Goal: Navigation & Orientation: Understand site structure

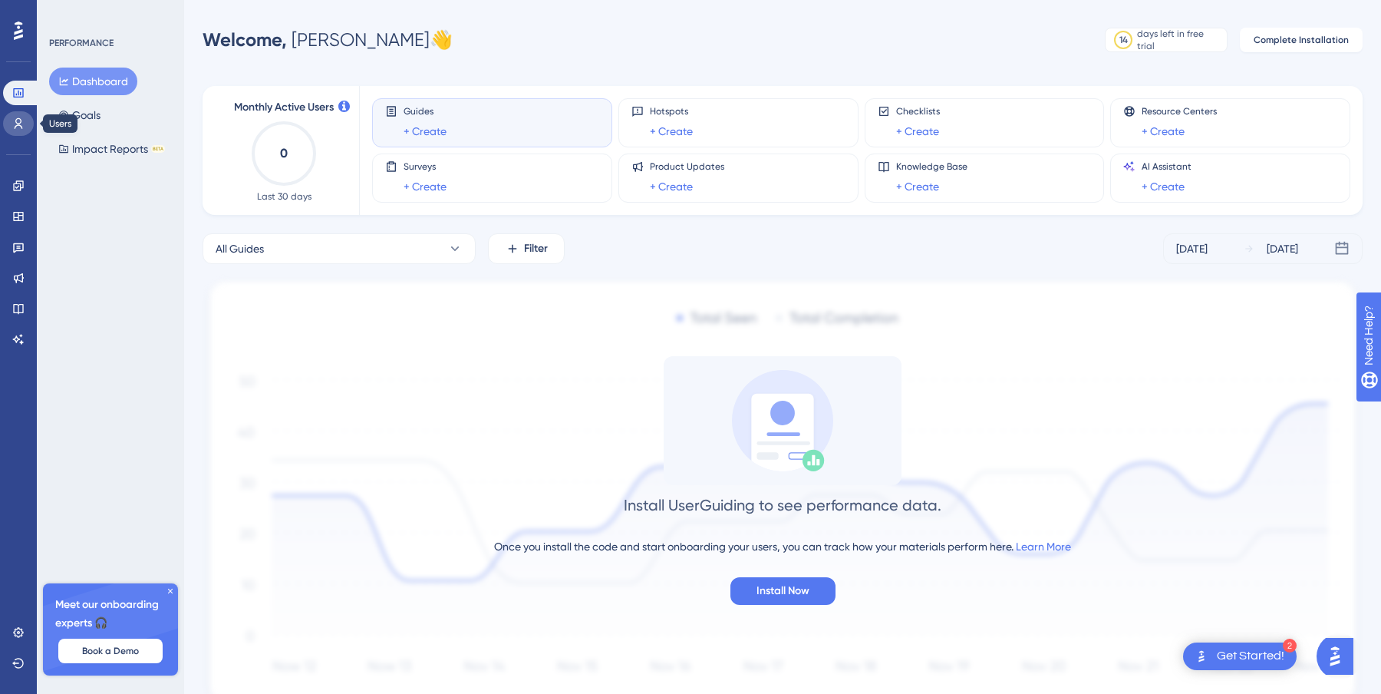
click at [15, 123] on icon at bounding box center [18, 123] width 12 height 12
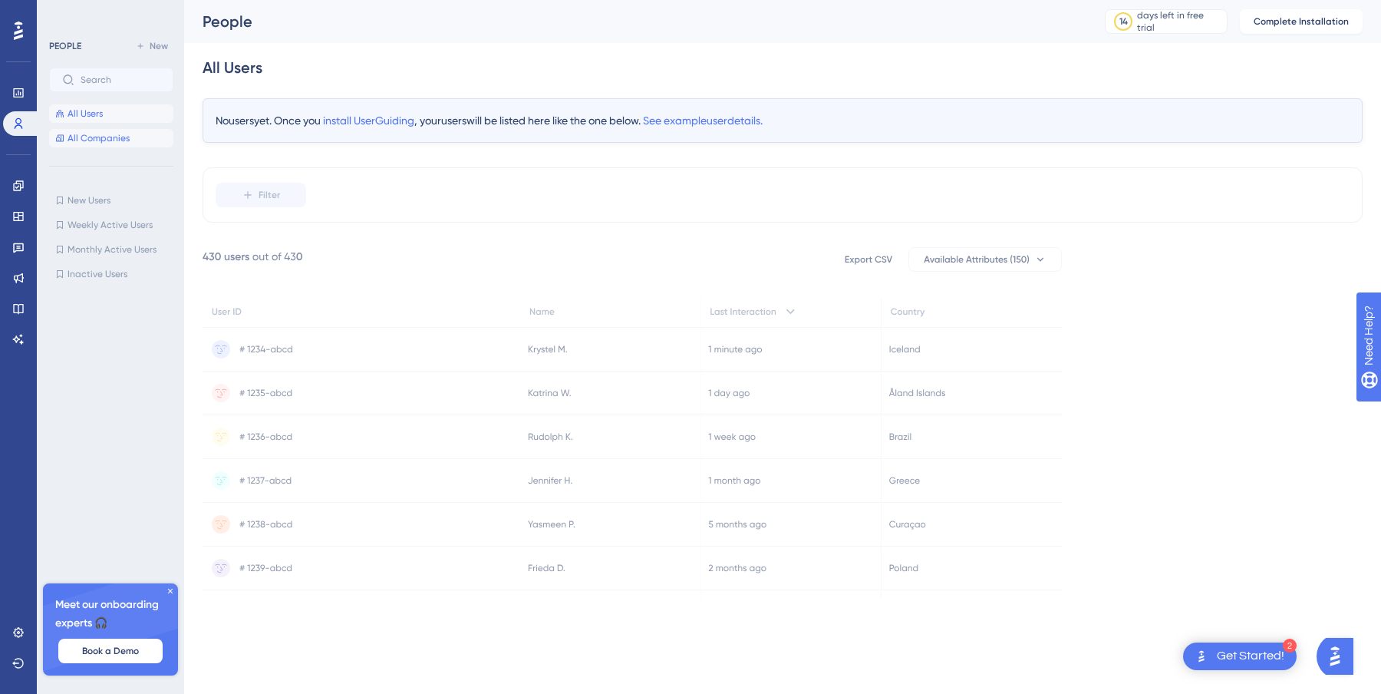
click at [126, 140] on span "All Companies" at bounding box center [99, 138] width 62 height 12
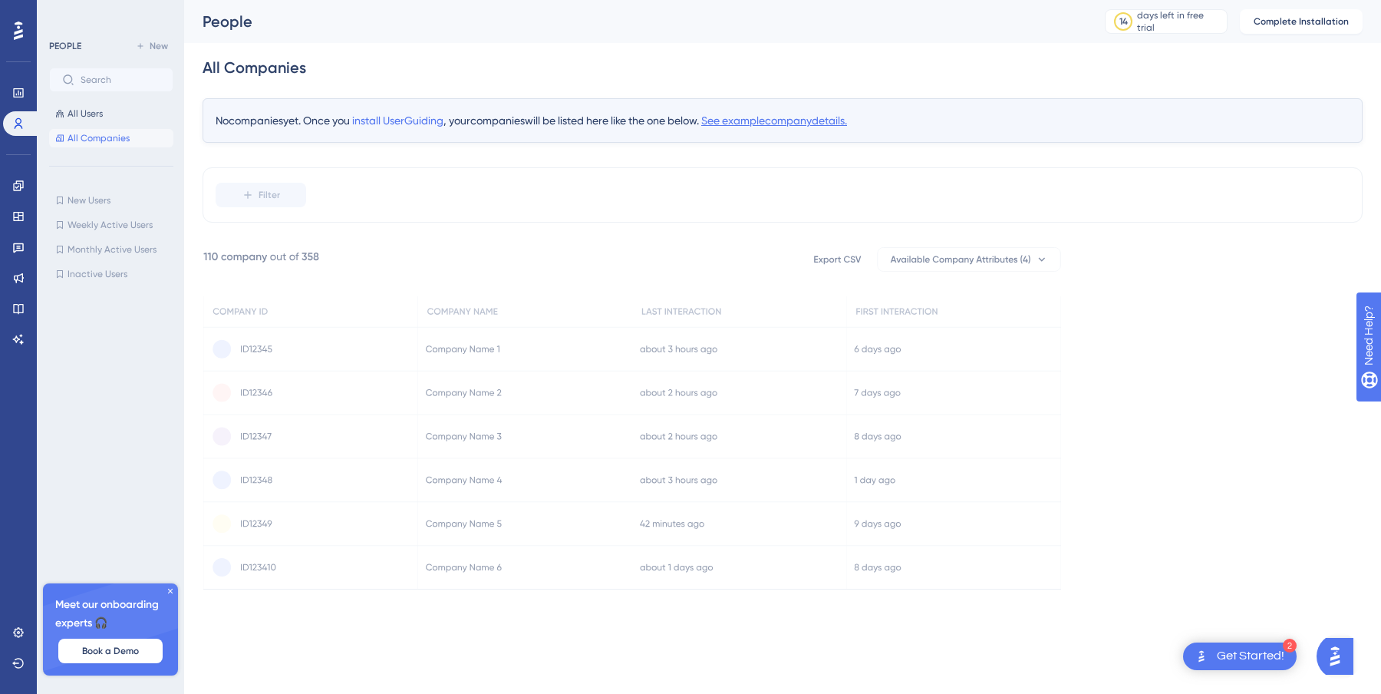
click at [750, 123] on span "See example company details." at bounding box center [774, 120] width 146 height 12
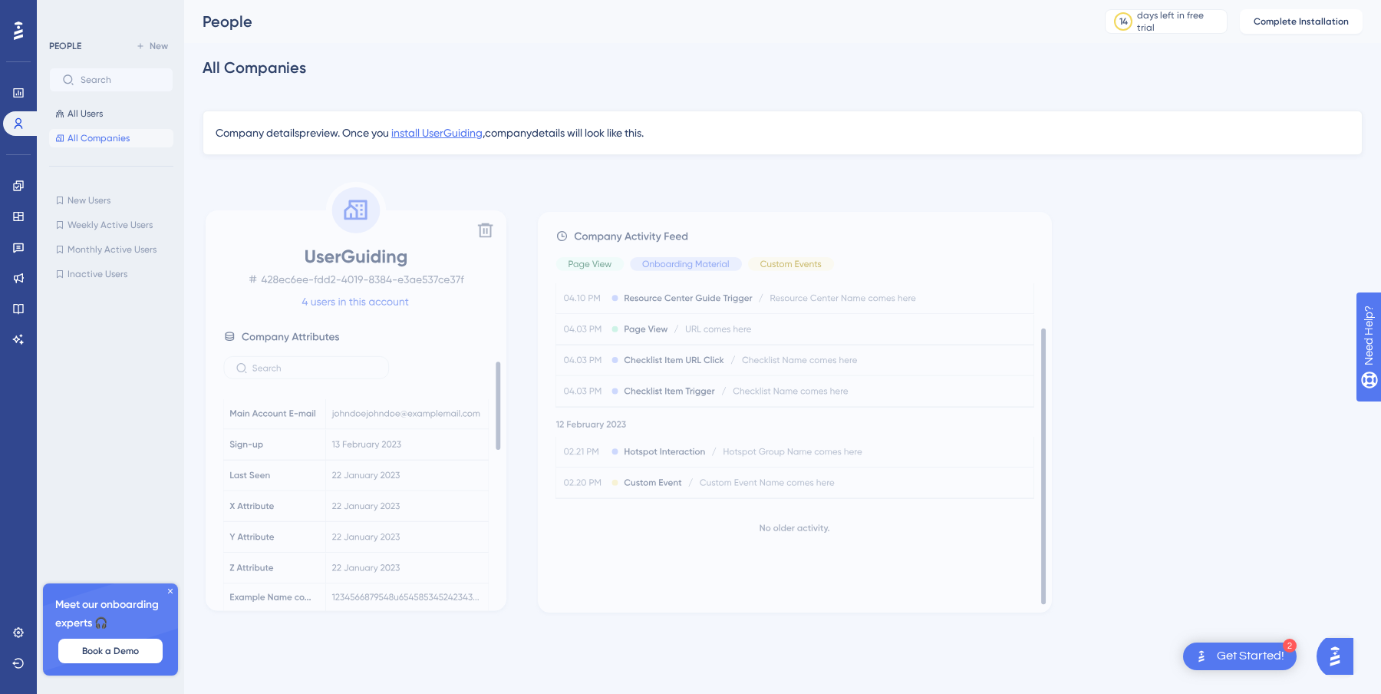
click at [461, 133] on span "install UserGuiding" at bounding box center [436, 133] width 91 height 12
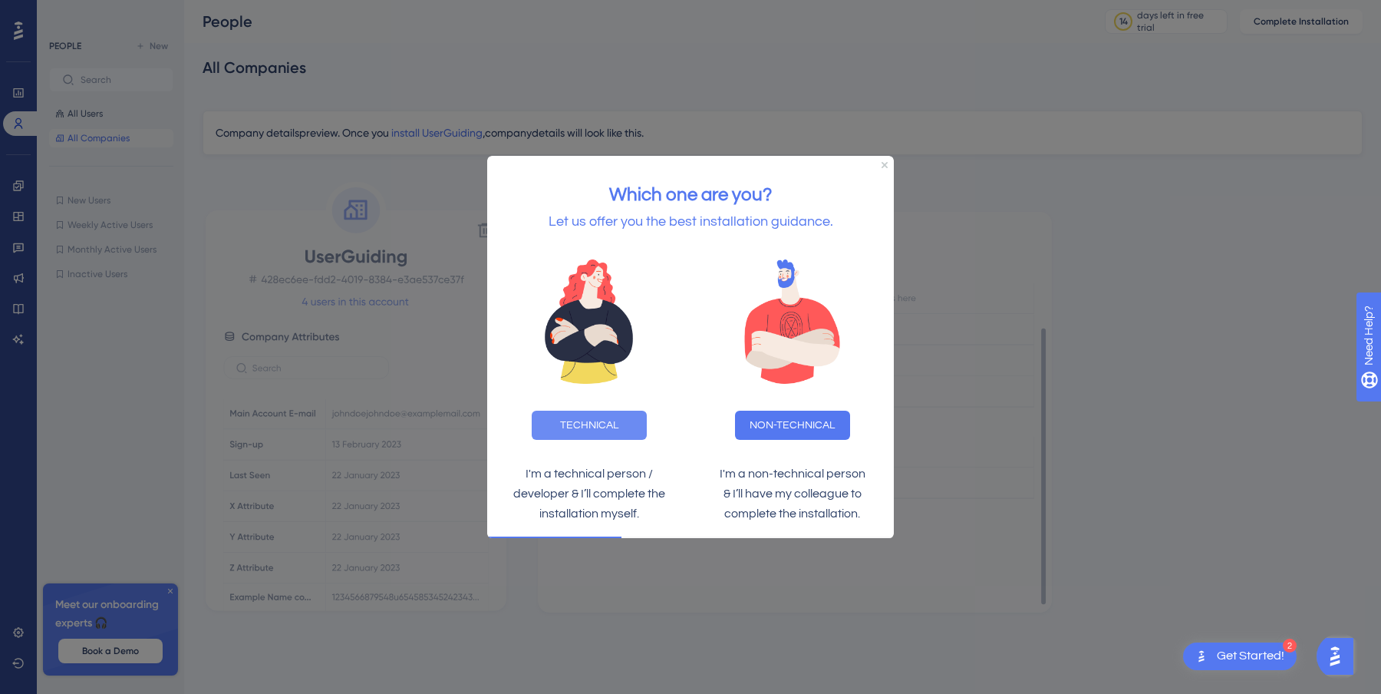
click at [615, 419] on button "TECHNICAL" at bounding box center [589, 424] width 115 height 29
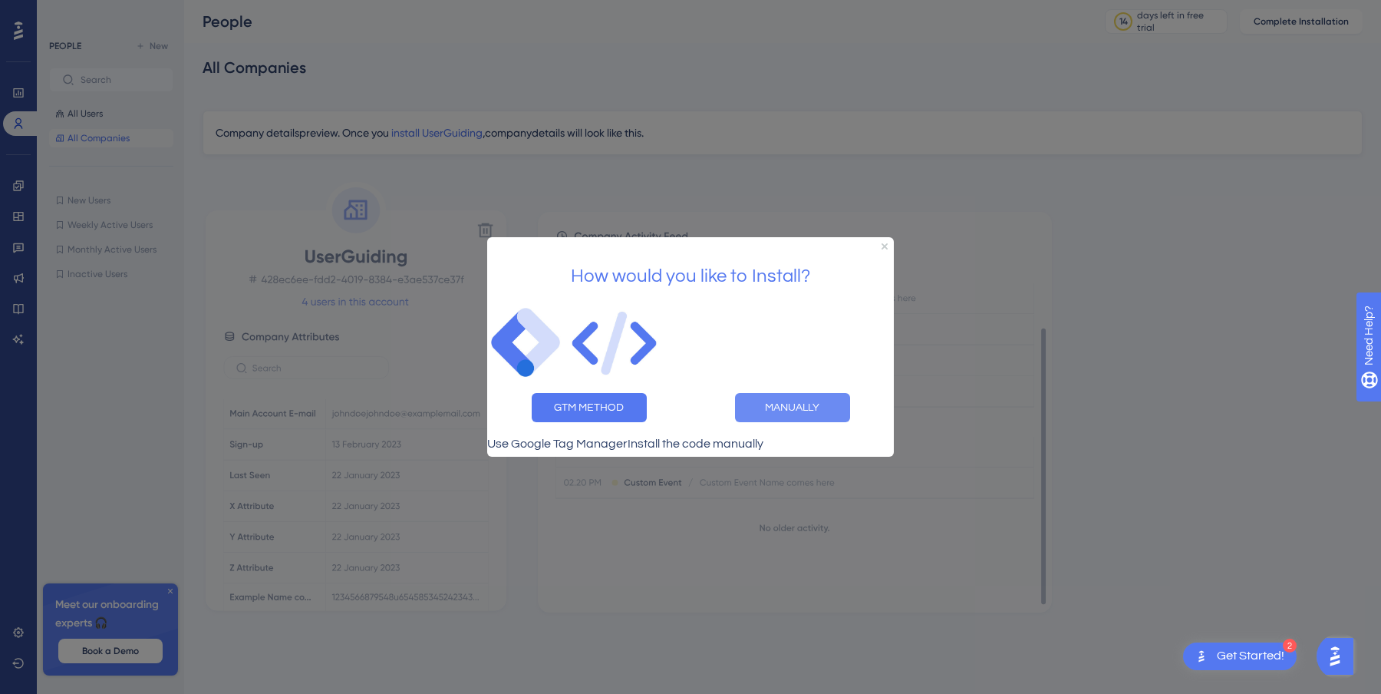
click at [773, 400] on button "MANUALLY" at bounding box center [792, 407] width 115 height 29
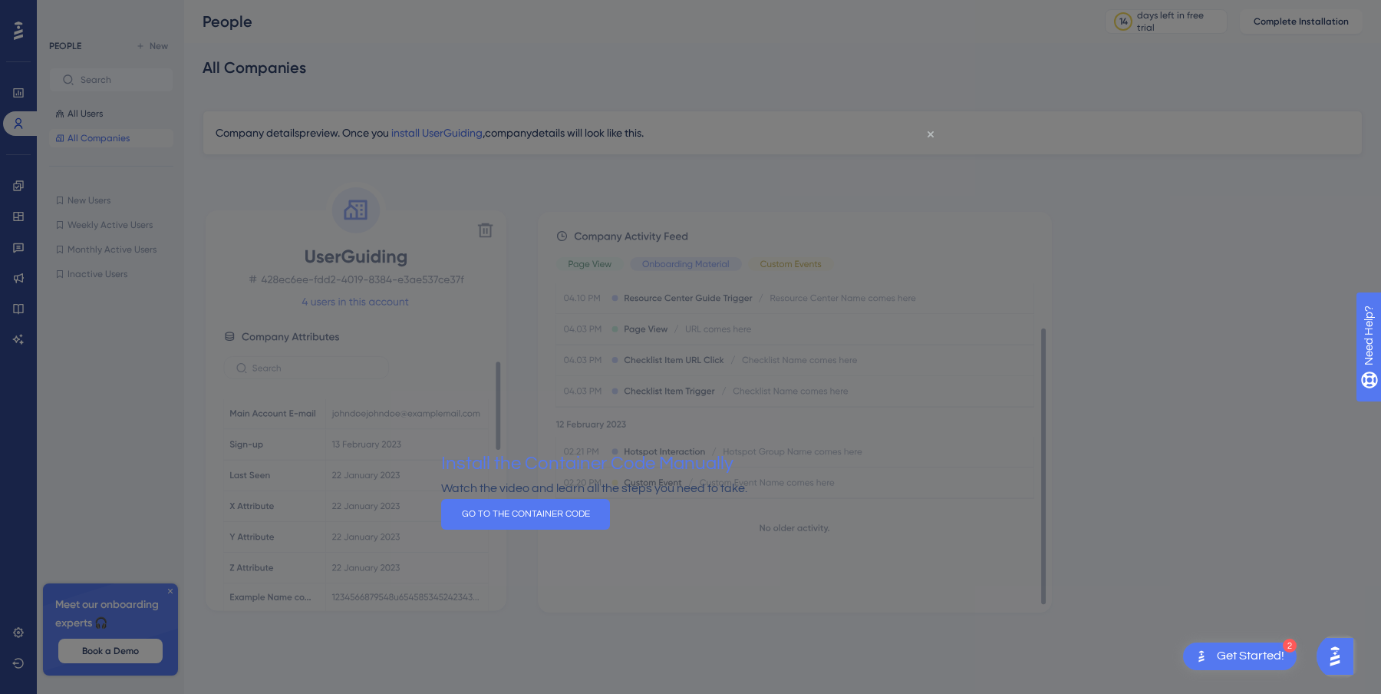
click at [930, 135] on icon "Close Preview" at bounding box center [931, 134] width 6 height 6
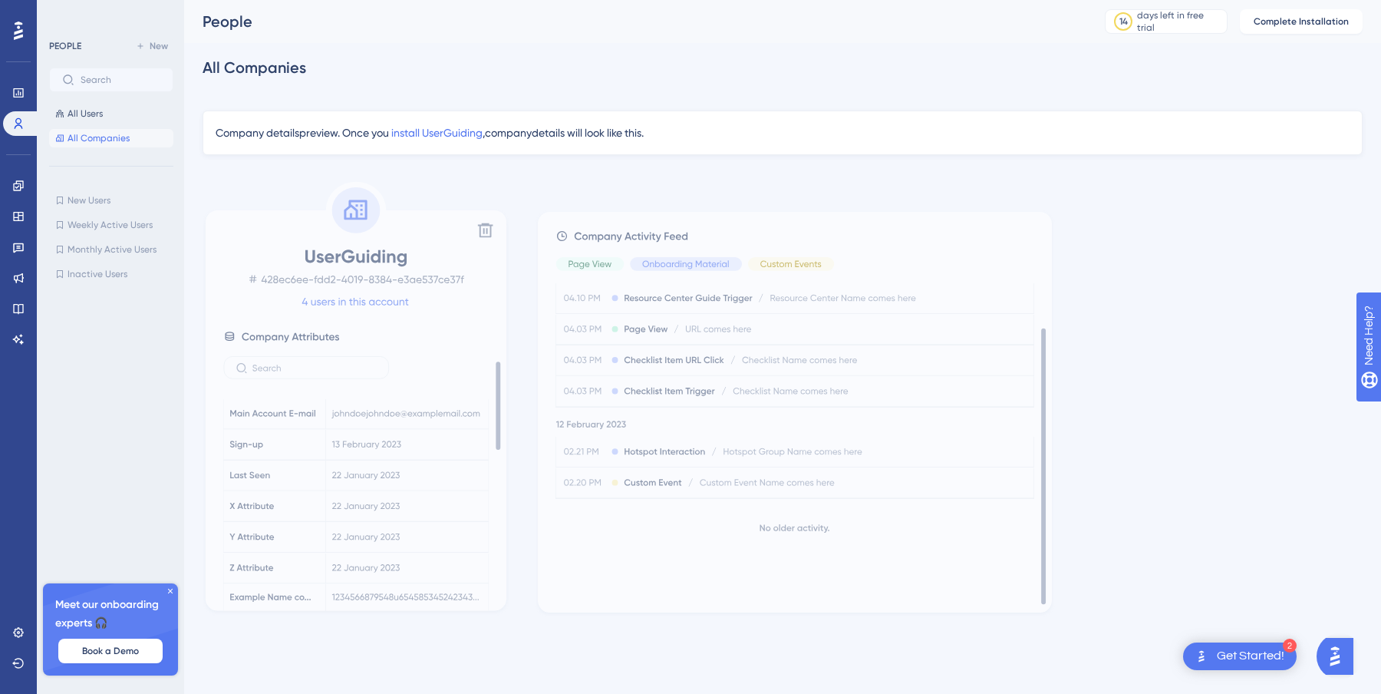
drag, startPoint x: 499, startPoint y: 377, endPoint x: 499, endPoint y: 443, distance: 66.7
click at [499, 443] on rect at bounding box center [498, 405] width 5 height 88
drag, startPoint x: 499, startPoint y: 448, endPoint x: 509, endPoint y: 521, distance: 73.7
click at [509, 521] on div at bounding box center [783, 398] width 1160 height 437
click at [491, 523] on rect at bounding box center [356, 410] width 301 height 400
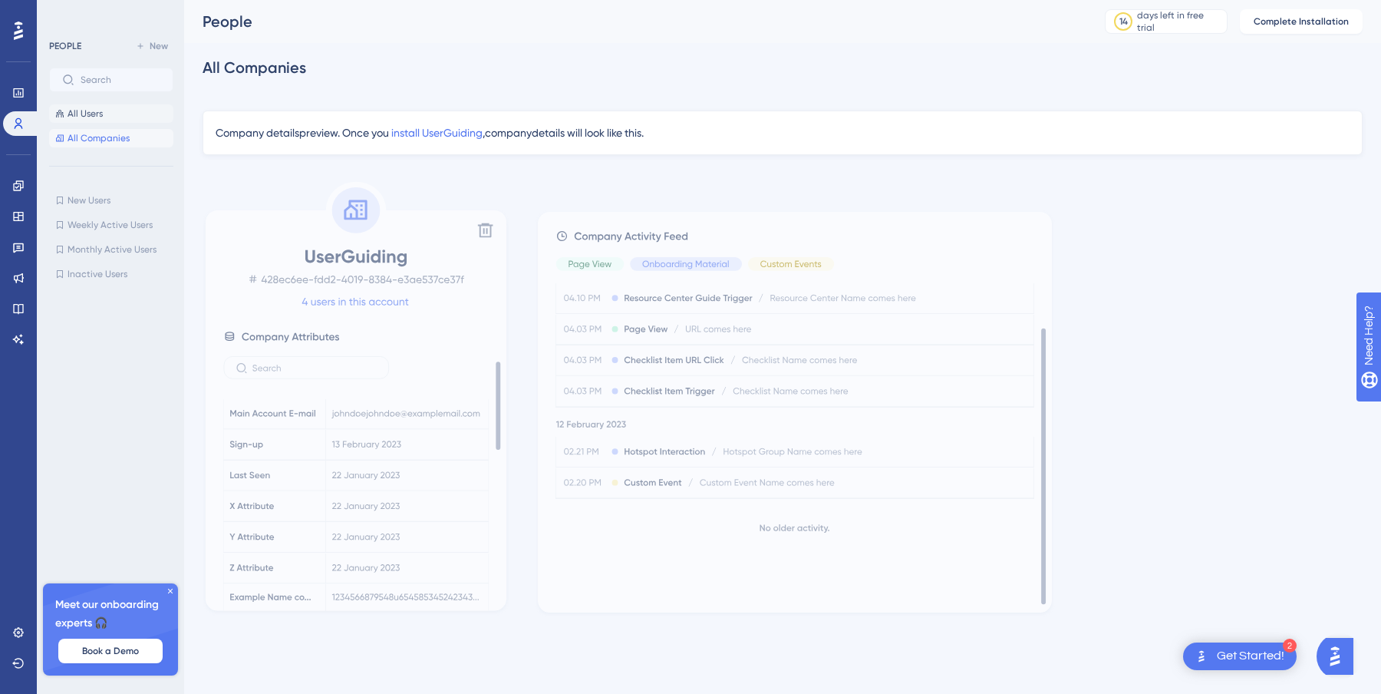
click at [109, 118] on button "All Users" at bounding box center [111, 113] width 124 height 18
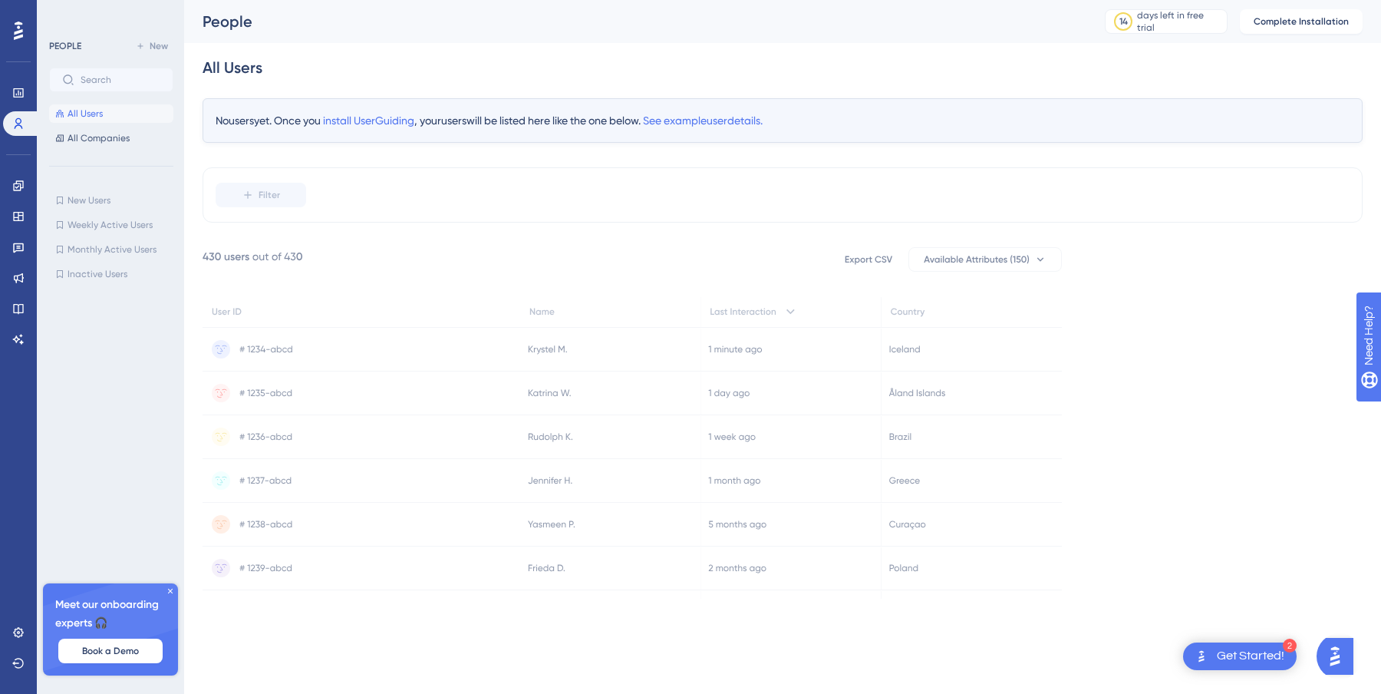
click at [171, 589] on icon at bounding box center [170, 590] width 5 height 5
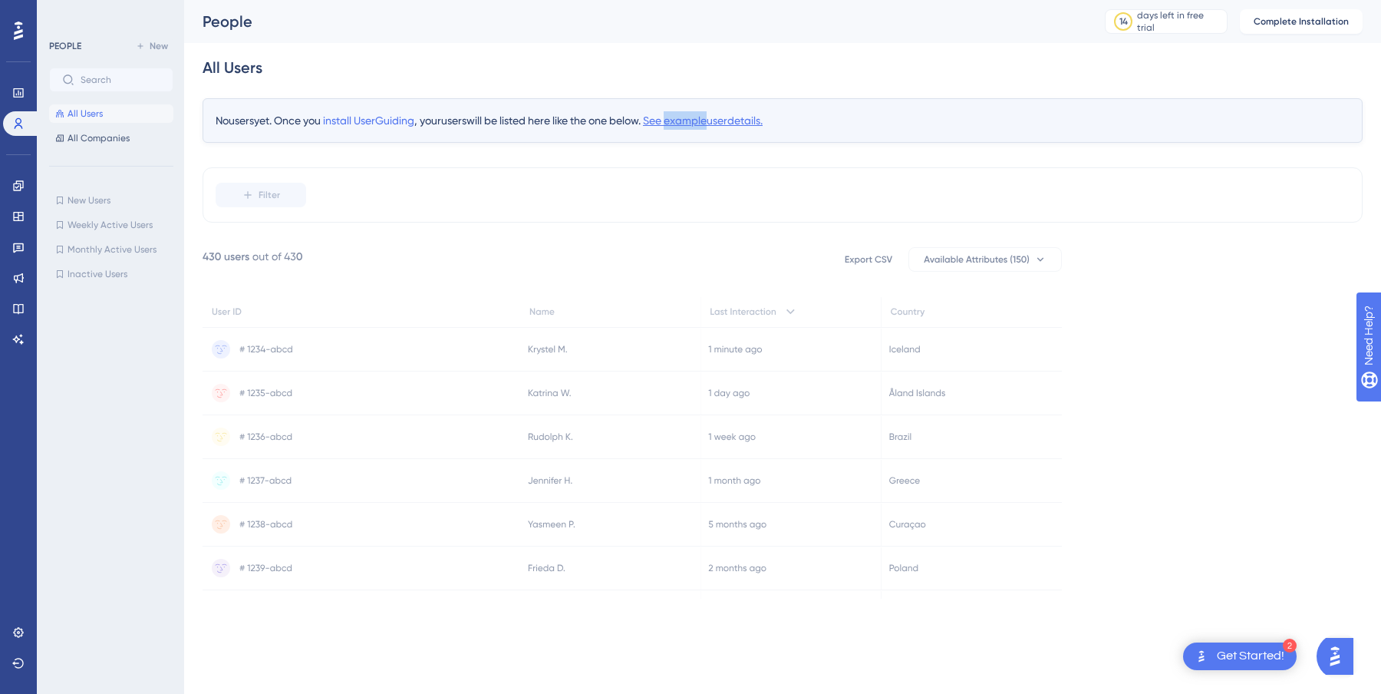
copy span "example"
click at [838, 133] on div "No users yet. Once you install UserGuiding , your users will be listed here lik…" at bounding box center [783, 120] width 1160 height 44
drag, startPoint x: 769, startPoint y: 121, endPoint x: 740, endPoint y: 121, distance: 29.9
click at [740, 121] on span "See example user details." at bounding box center [703, 120] width 120 height 12
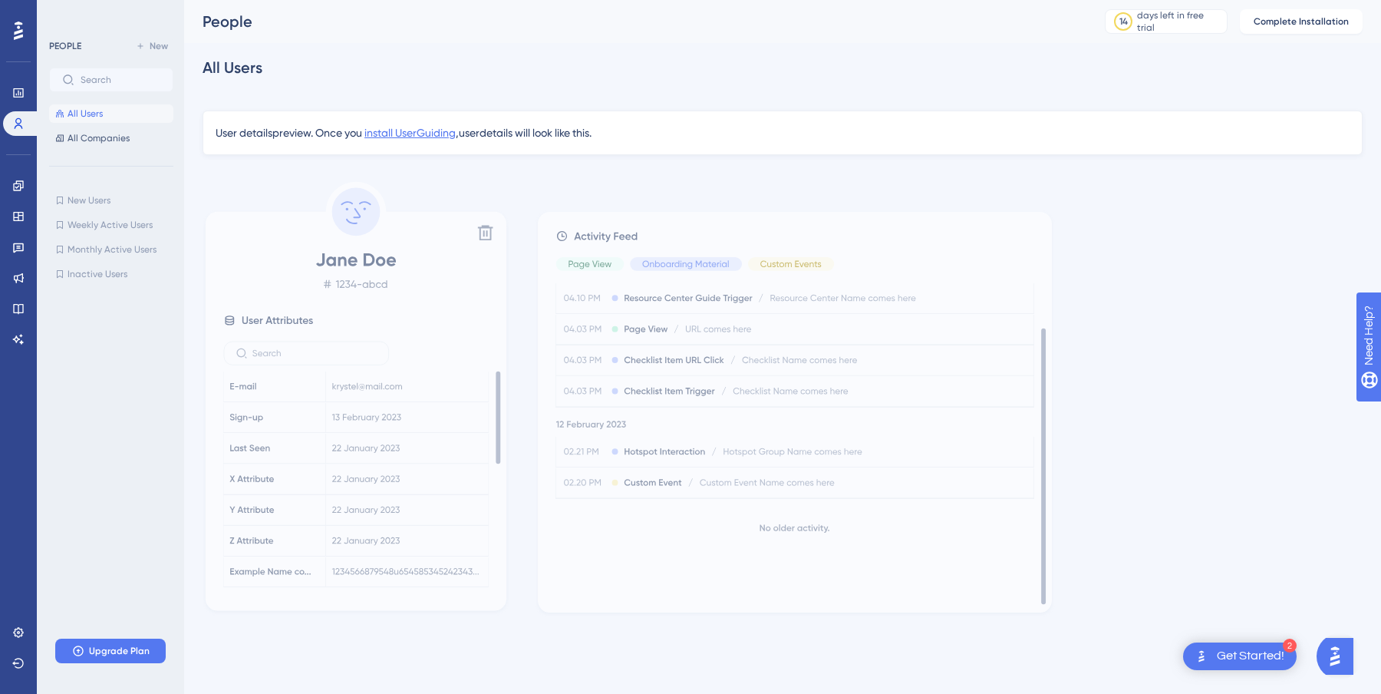
click at [423, 135] on span "install UserGuiding" at bounding box center [409, 133] width 91 height 12
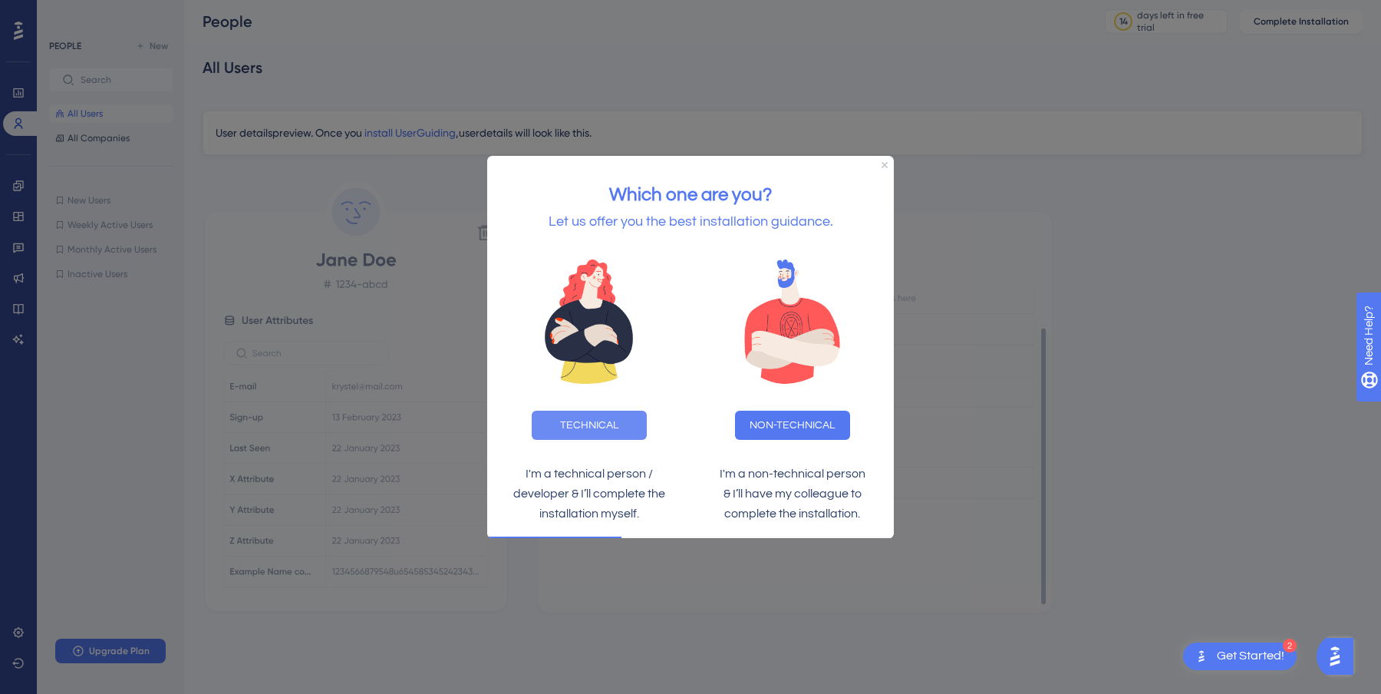
click at [631, 422] on button "TECHNICAL" at bounding box center [589, 424] width 115 height 29
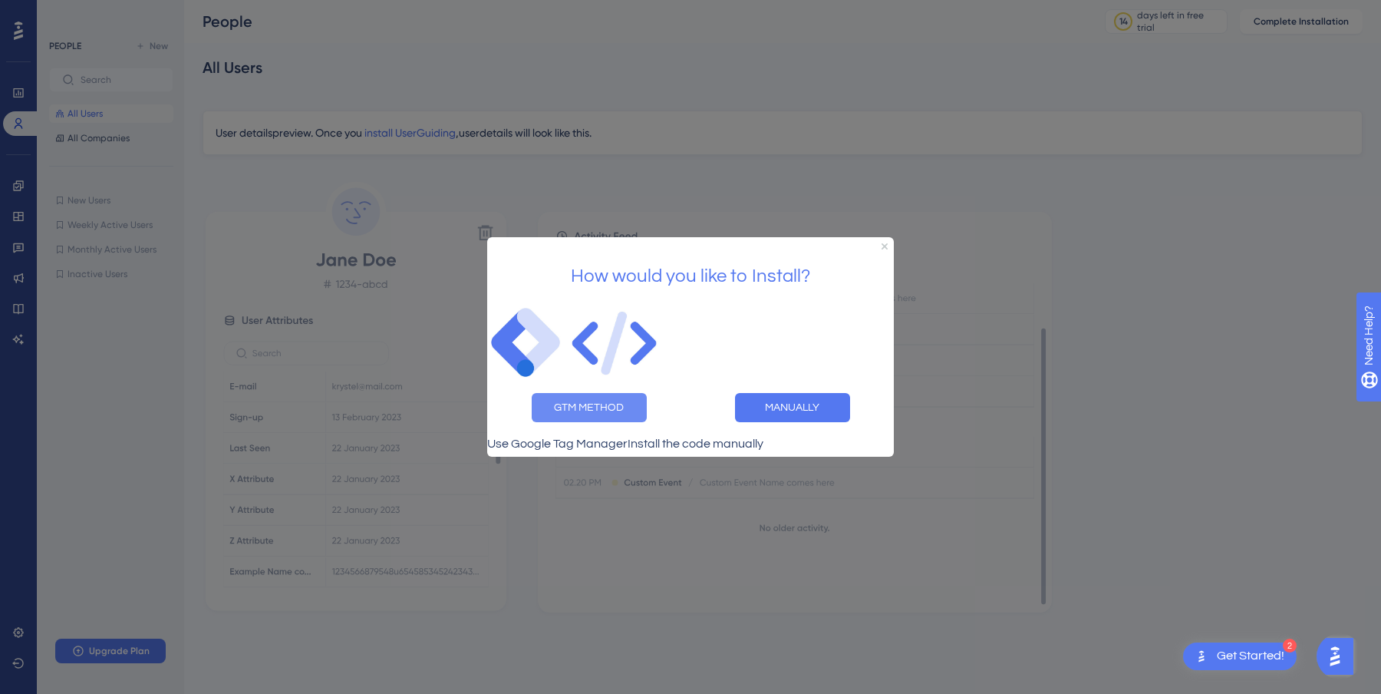
click at [631, 398] on button "GTM METHOD" at bounding box center [589, 407] width 115 height 29
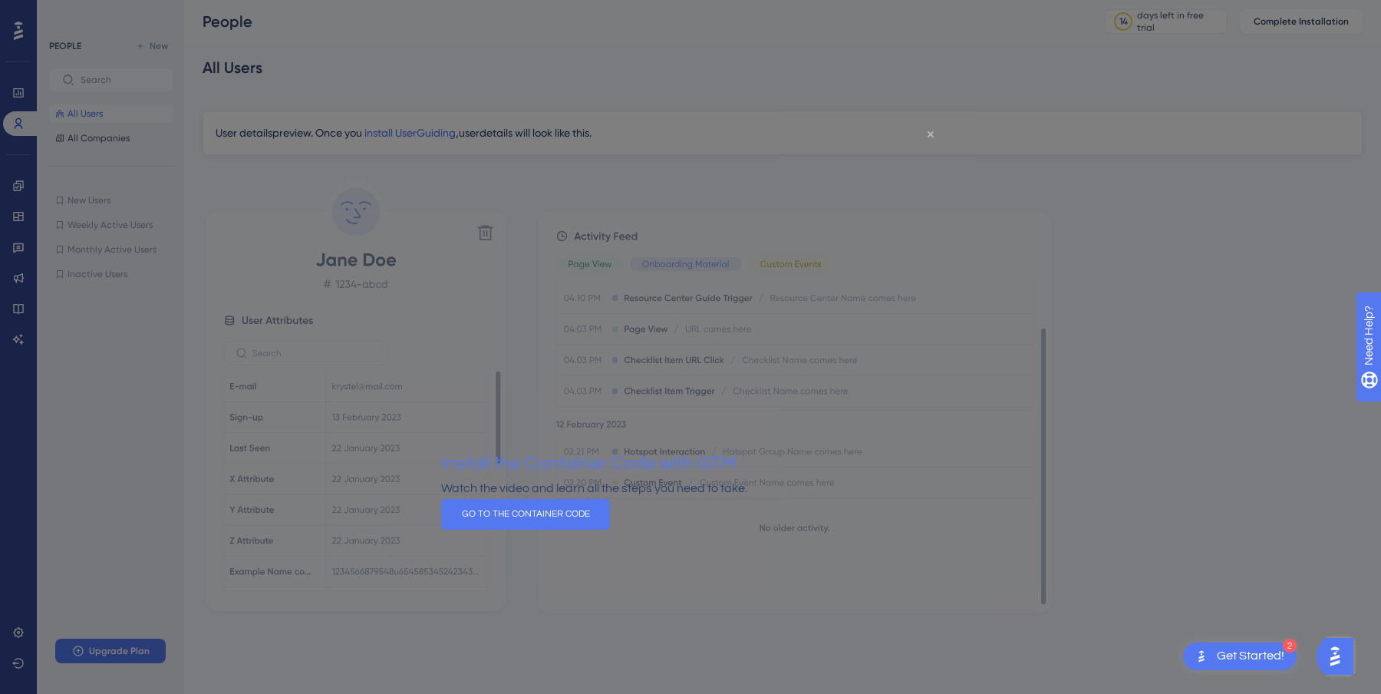
click at [931, 133] on icon "Close Preview" at bounding box center [931, 134] width 6 height 6
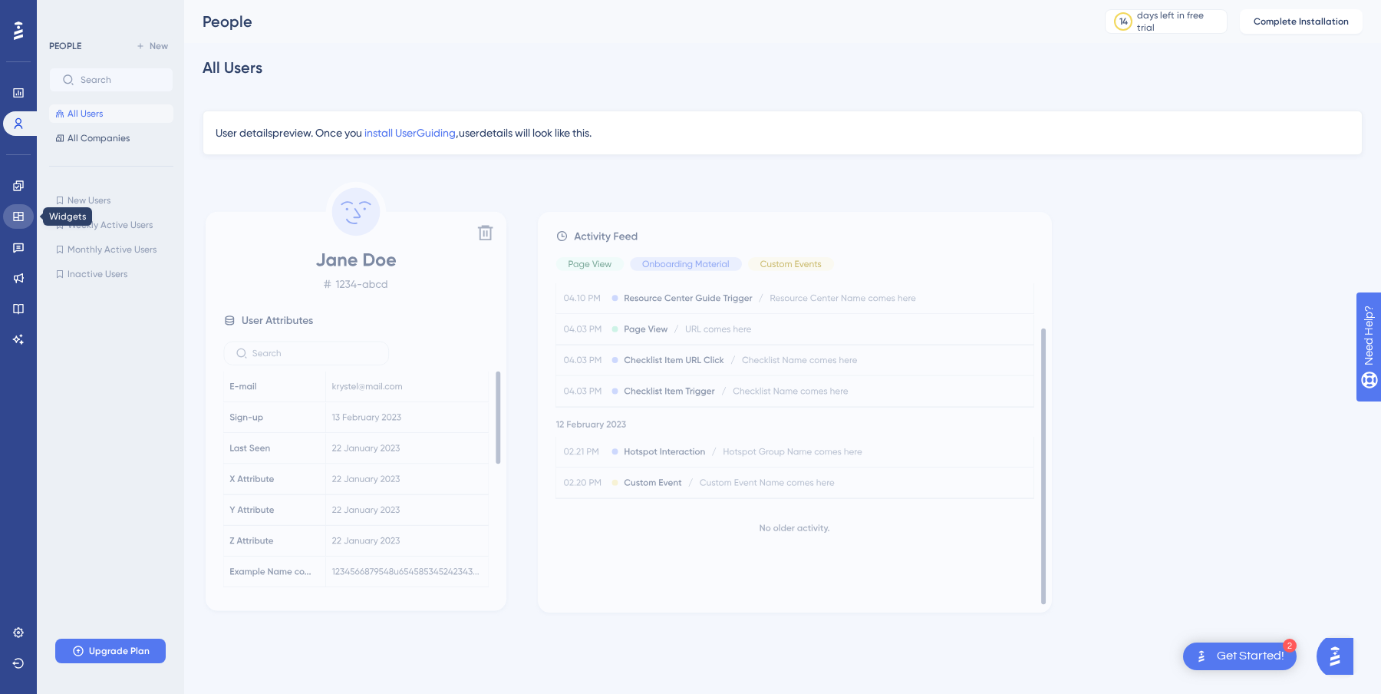
click at [15, 211] on icon at bounding box center [18, 216] width 12 height 12
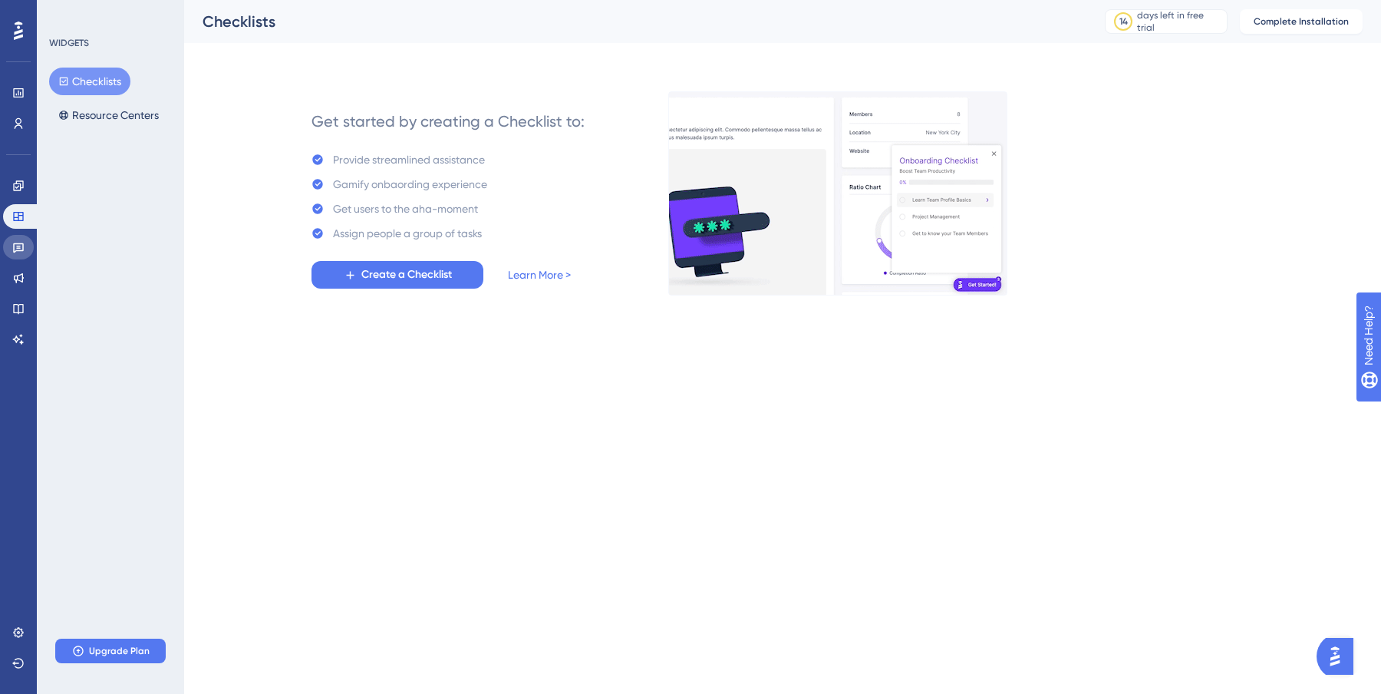
click at [25, 239] on link at bounding box center [18, 247] width 31 height 25
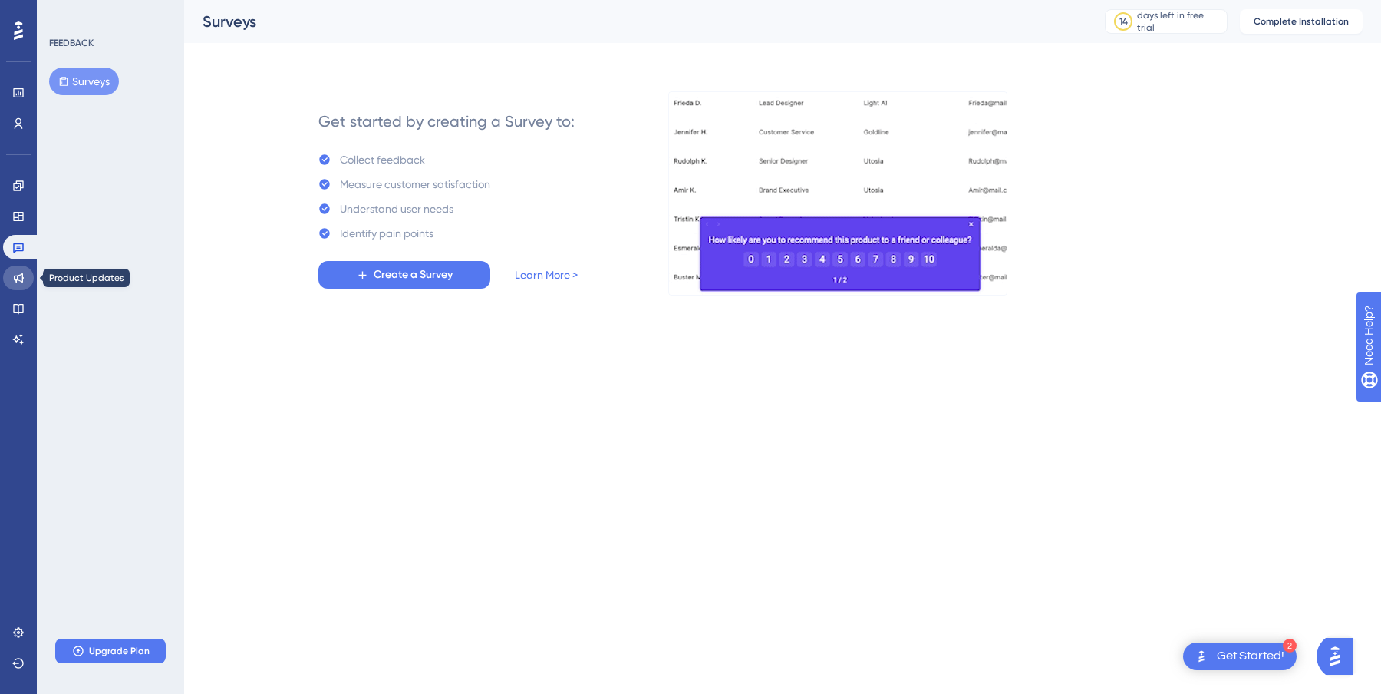
click at [16, 282] on icon at bounding box center [19, 278] width 10 height 10
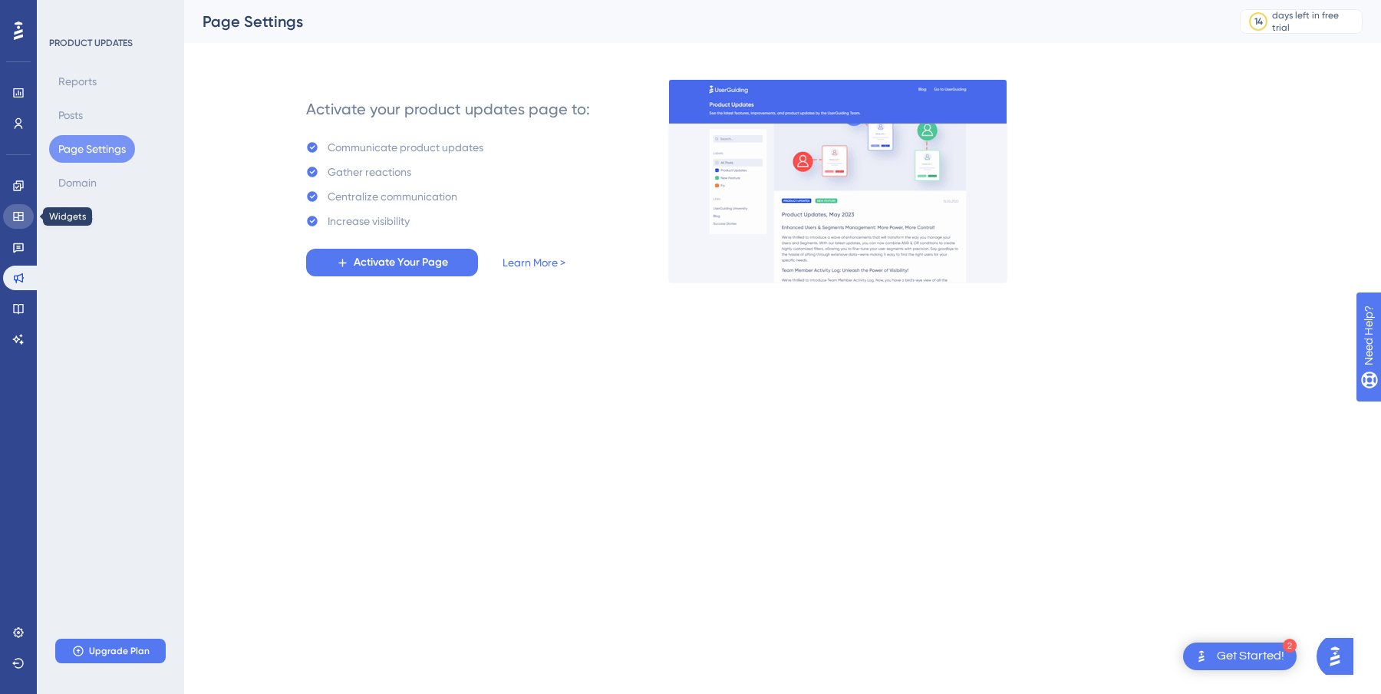
click at [13, 215] on icon at bounding box center [18, 216] width 12 height 12
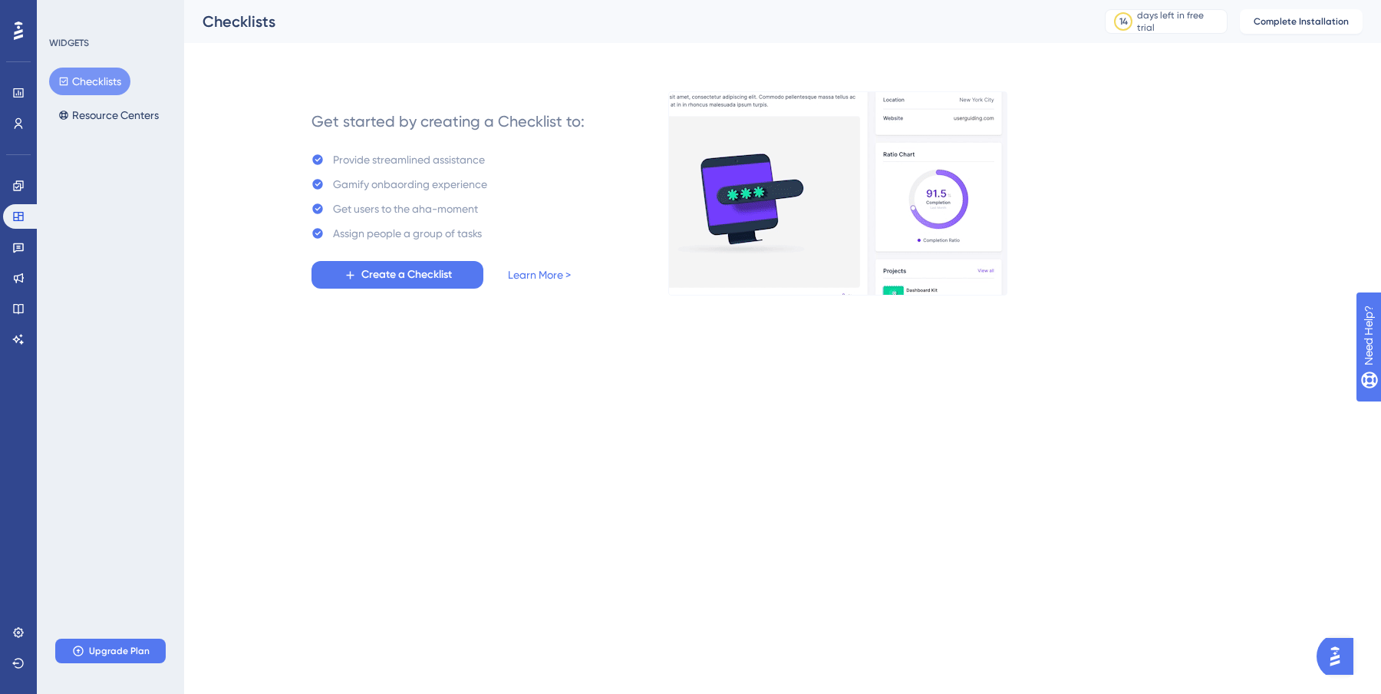
click at [14, 232] on div "Engagement Widgets Feedback Product Updates Knowledge Base AI Assistant" at bounding box center [18, 262] width 31 height 178
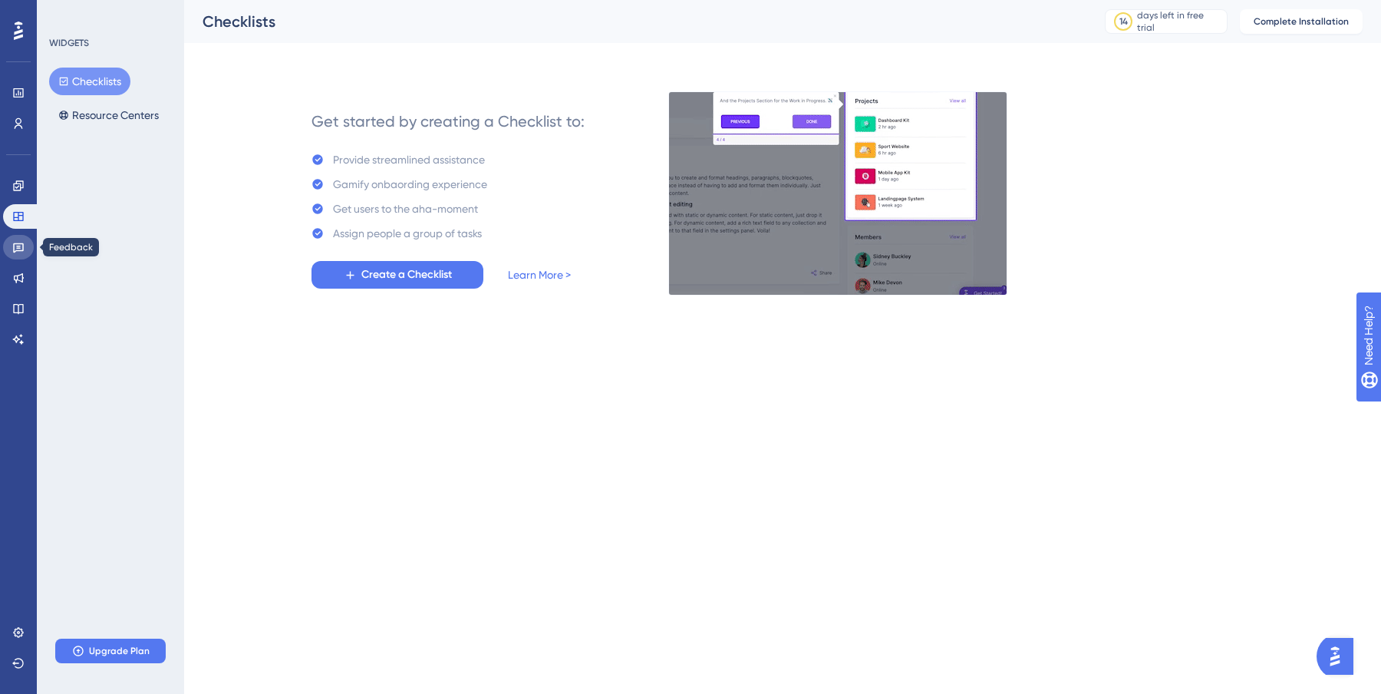
click at [16, 248] on icon at bounding box center [18, 247] width 12 height 12
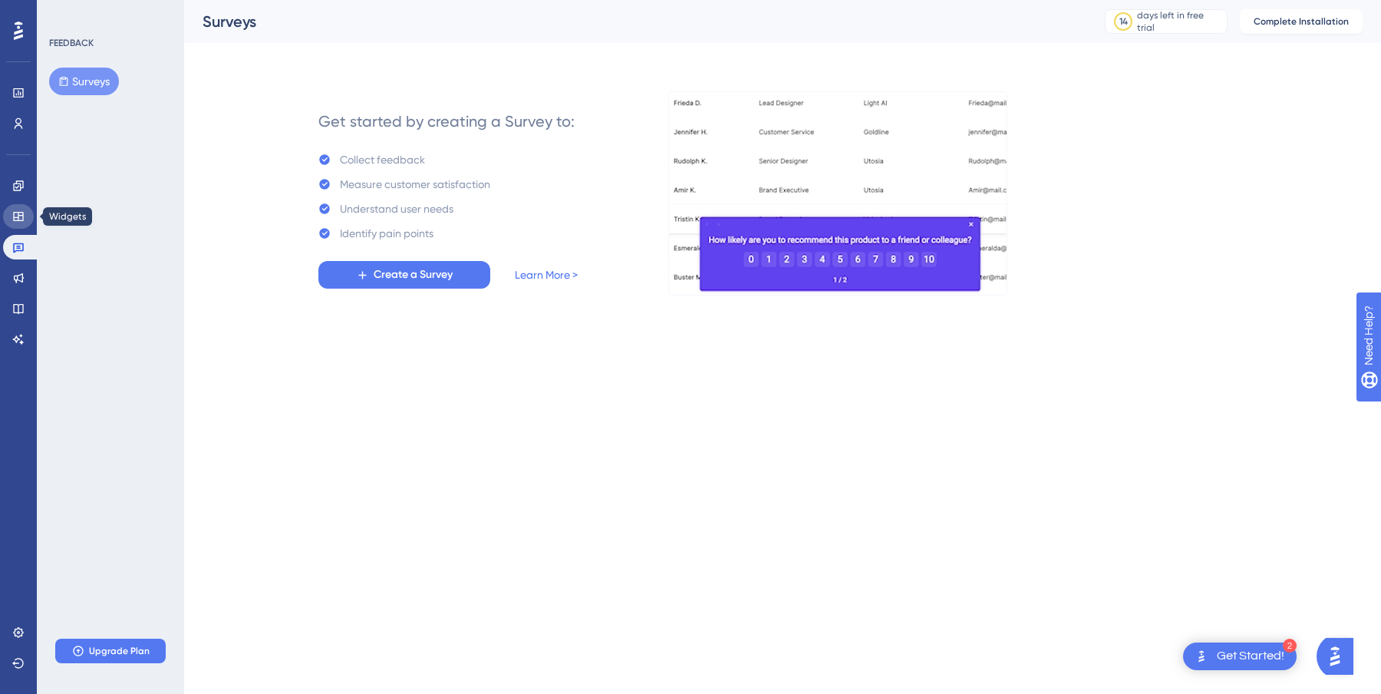
click at [19, 217] on icon at bounding box center [18, 216] width 12 height 12
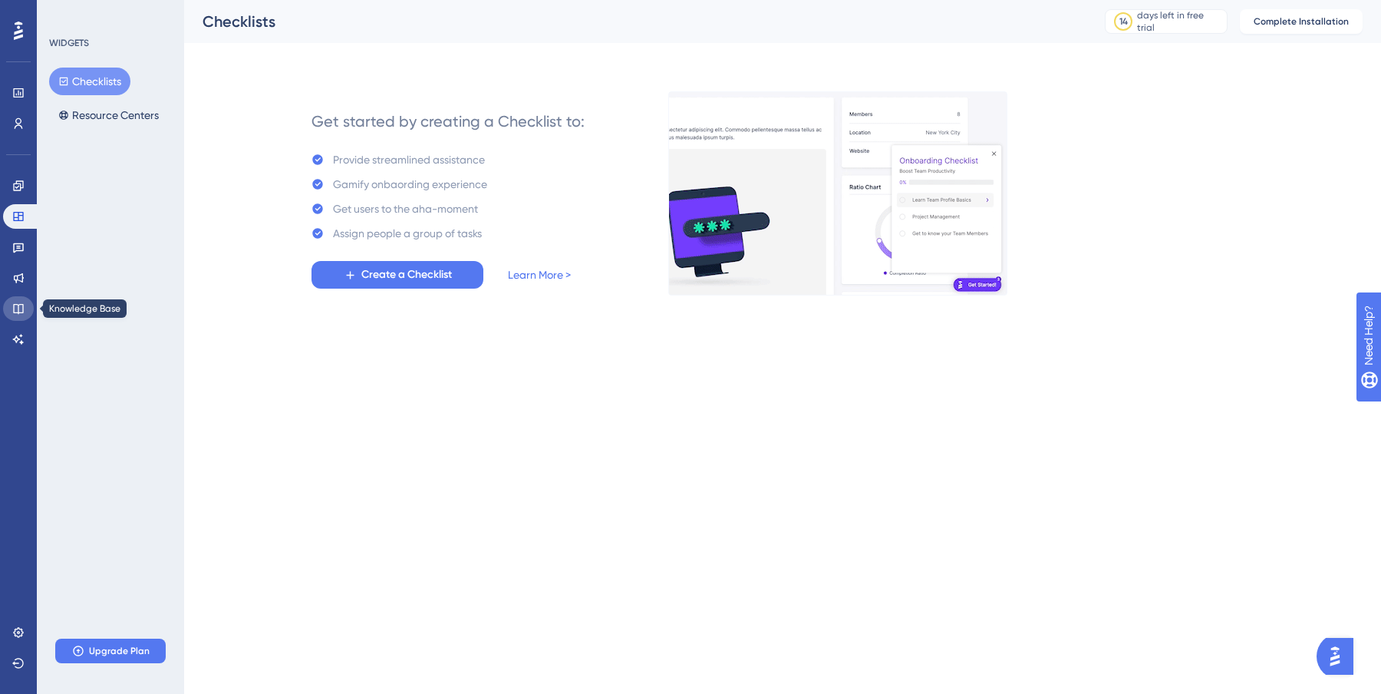
click at [15, 309] on icon at bounding box center [18, 308] width 12 height 12
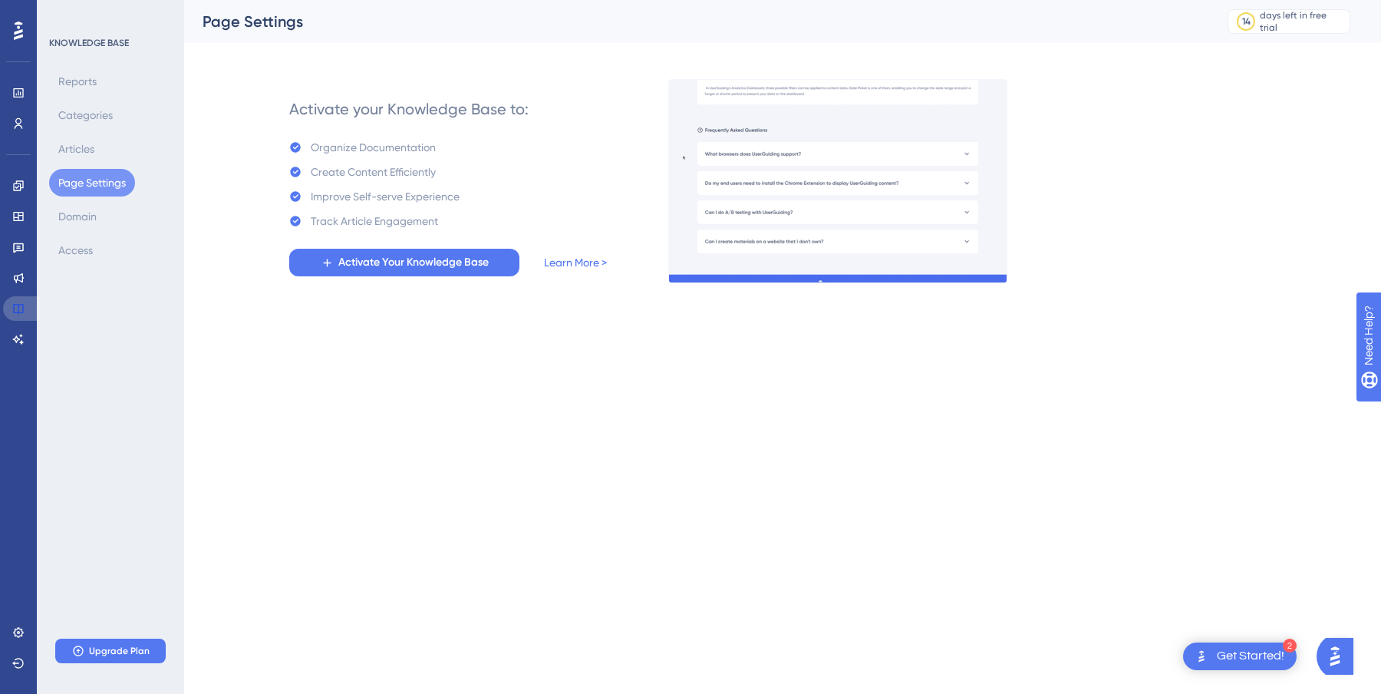
click at [15, 309] on icon at bounding box center [18, 308] width 12 height 12
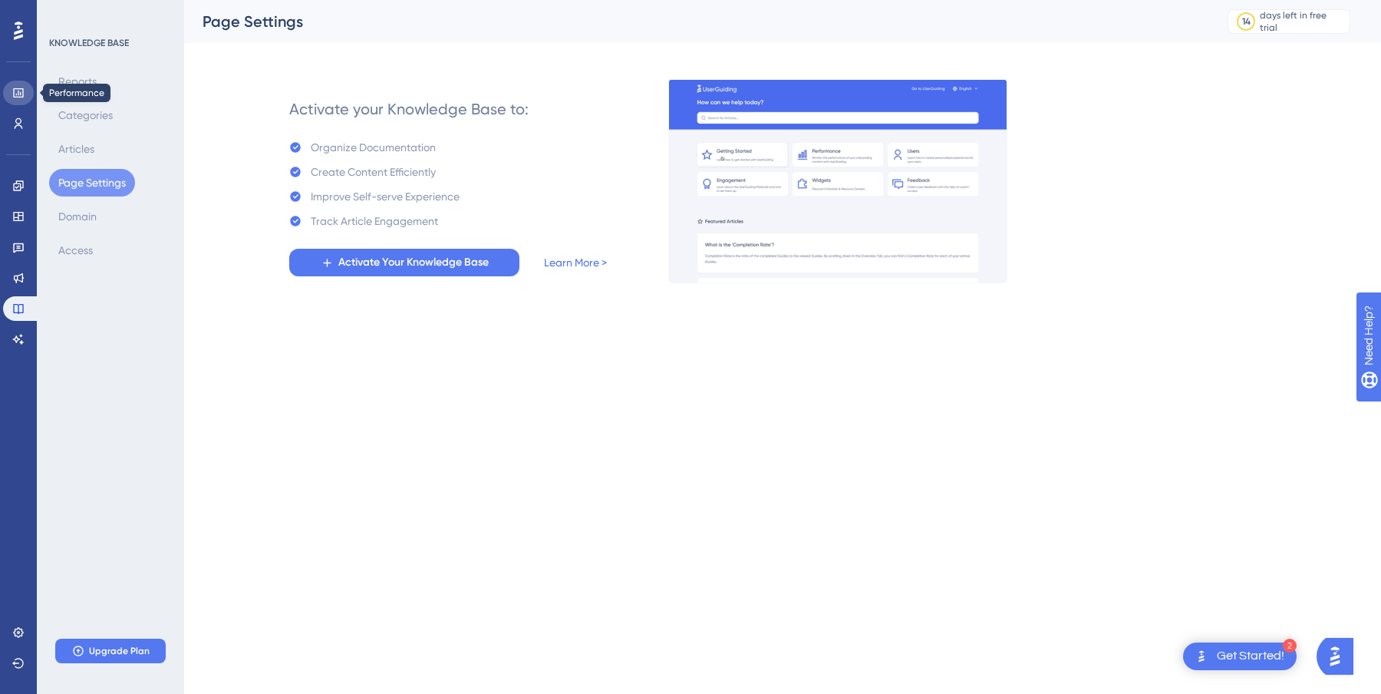
click at [21, 94] on icon at bounding box center [18, 92] width 10 height 9
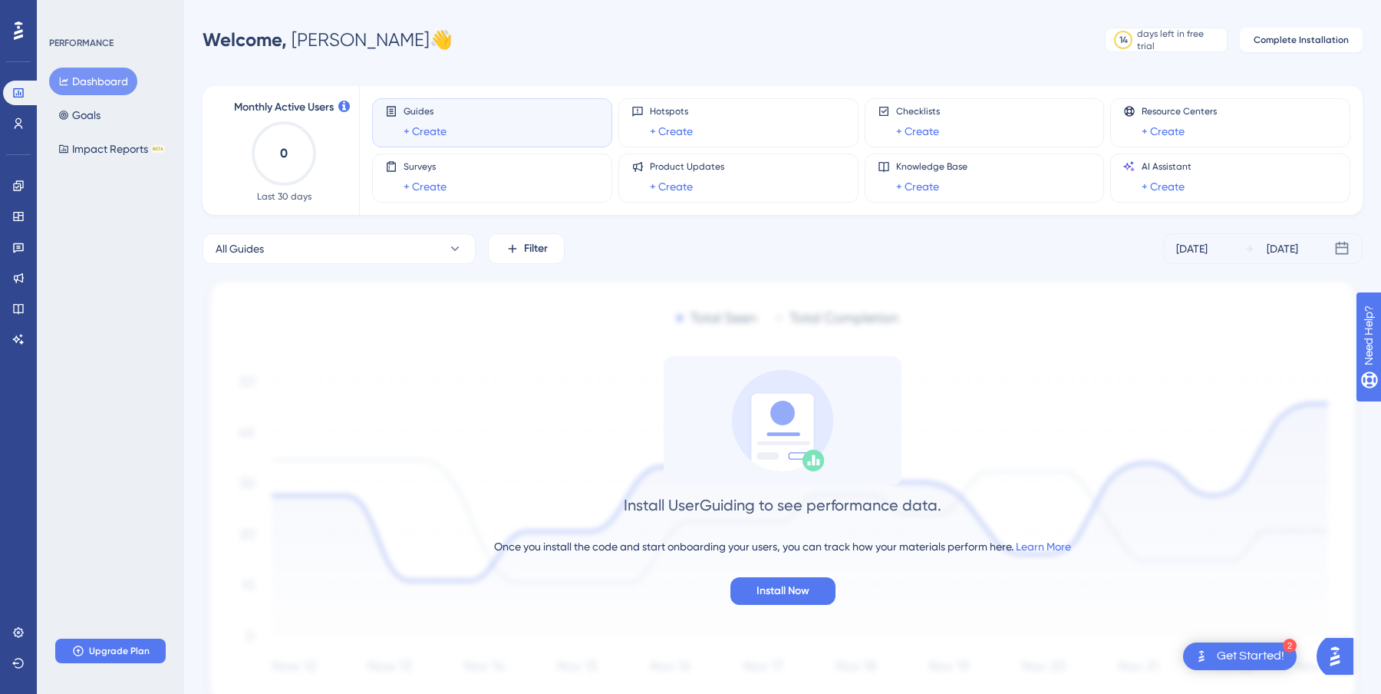
click at [14, 34] on icon at bounding box center [18, 30] width 9 height 18
